Goal: Task Accomplishment & Management: Use online tool/utility

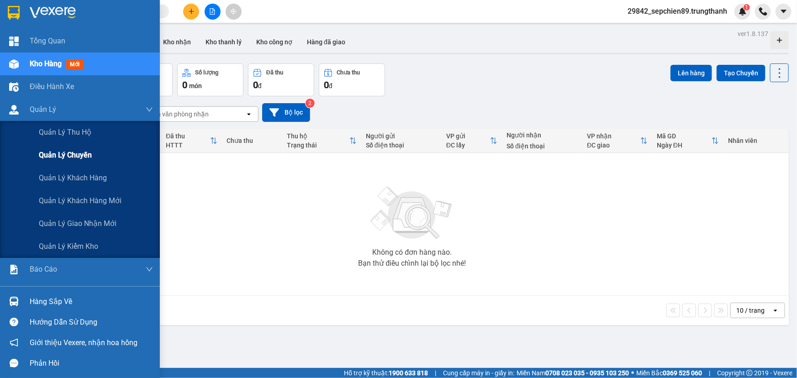
click at [60, 159] on span "Quản lý chuyến" at bounding box center [65, 154] width 53 height 11
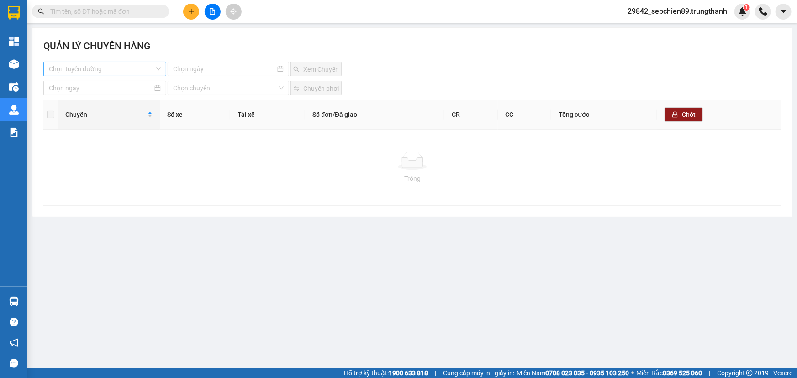
click at [106, 65] on input "search" at bounding box center [102, 69] width 106 height 14
click at [98, 99] on div "Vân Đồn - [GEOGRAPHIC_DATA]" at bounding box center [105, 102] width 112 height 10
click at [229, 79] on div "QUẢN LÝ CHUYẾN HÀNG [GEOGRAPHIC_DATA] - [GEOGRAPHIC_DATA] [GEOGRAPHIC_DATA] - […" at bounding box center [412, 122] width 760 height 189
click at [229, 69] on input at bounding box center [224, 69] width 102 height 10
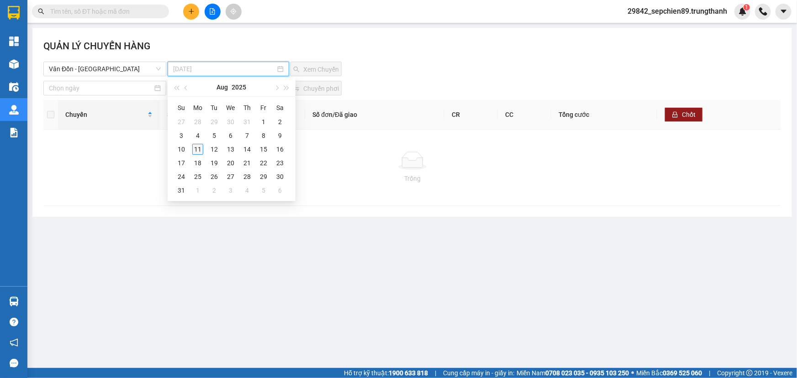
type input "[DATE]"
click at [201, 151] on div "11" at bounding box center [197, 149] width 11 height 11
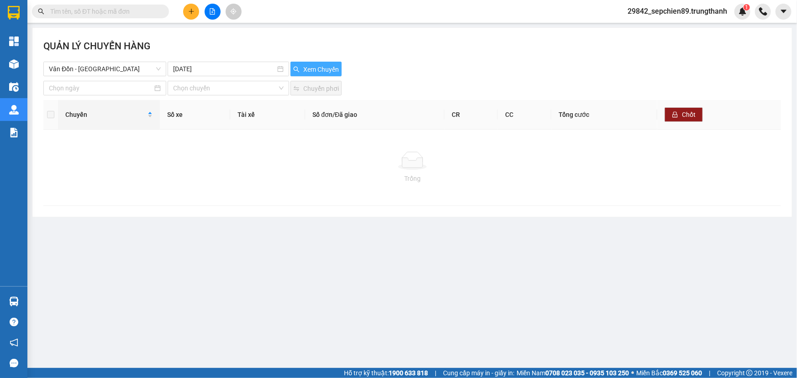
click at [325, 64] on span "Xem Chuyến" at bounding box center [321, 69] width 36 height 10
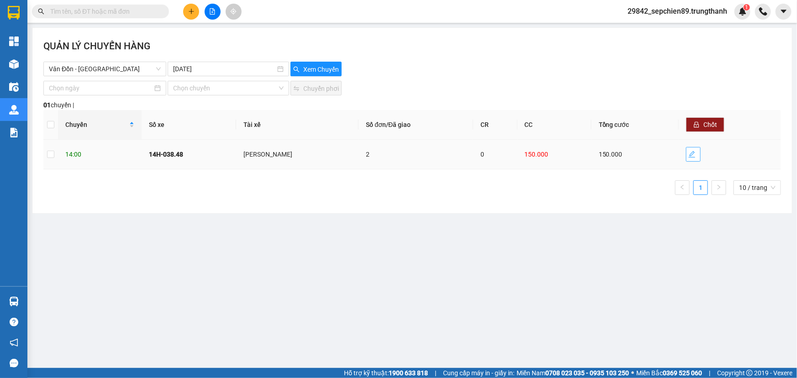
click at [693, 155] on icon "edit" at bounding box center [692, 154] width 6 height 6
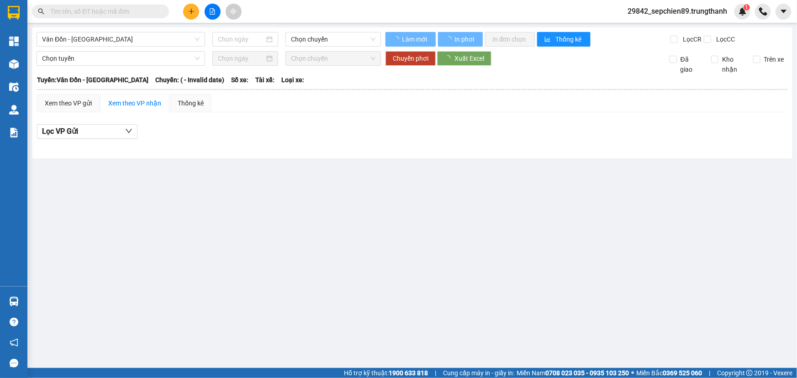
type input "[DATE]"
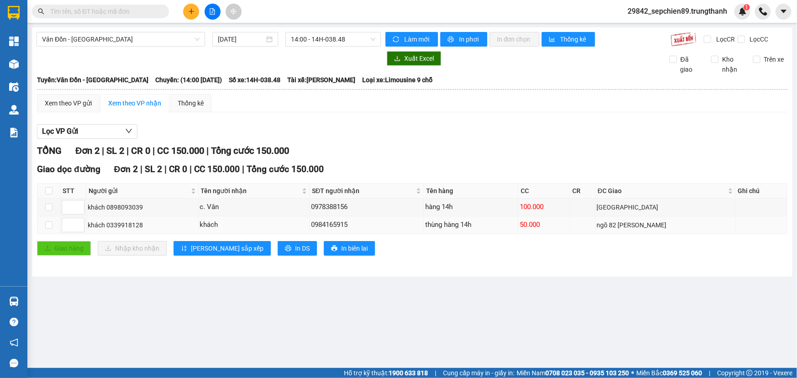
drag, startPoint x: 553, startPoint y: 225, endPoint x: 547, endPoint y: 224, distance: 5.6
click at [547, 224] on div "50.000" at bounding box center [544, 225] width 48 height 11
drag, startPoint x: 355, startPoint y: 222, endPoint x: 296, endPoint y: 222, distance: 59.0
click at [296, 222] on tr "khách 0339918128 khách 0984165915 thùng hàng 14h 50.000 ngõ 82 [PERSON_NAME]" at bounding box center [412, 226] width 750 height 18
copy tr "khách 0984165915"
